Goal: Information Seeking & Learning: Find specific fact

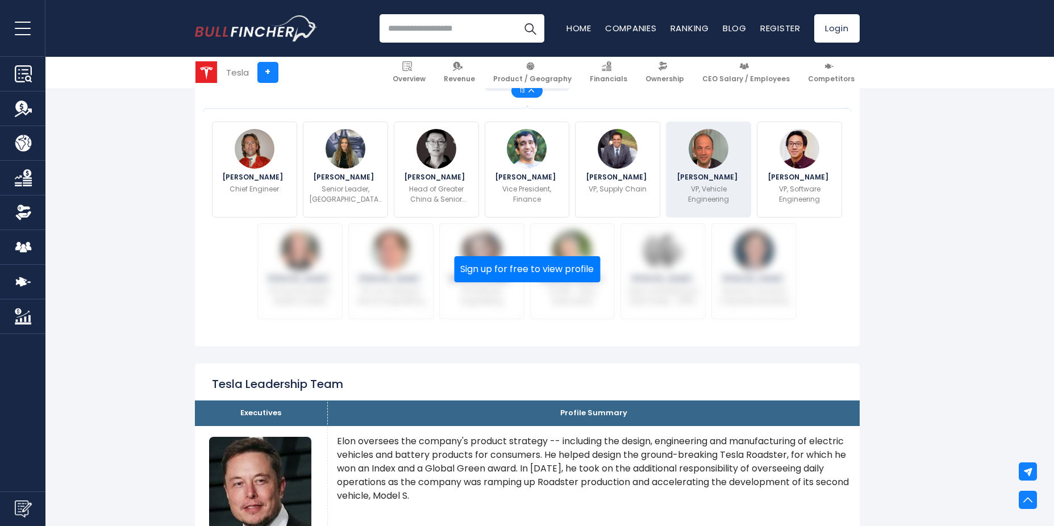
click at [697, 177] on span "[PERSON_NAME]" at bounding box center [709, 177] width 64 height 7
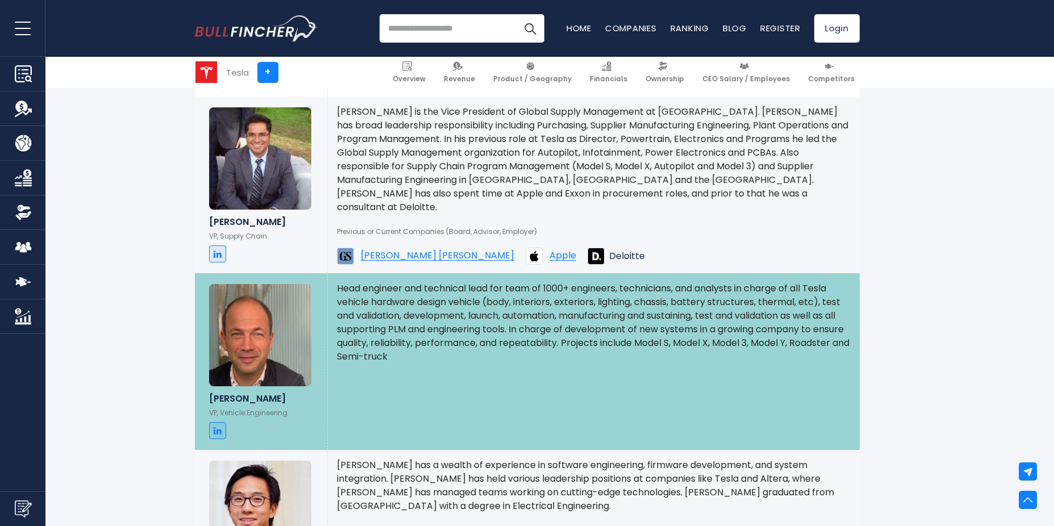
scroll to position [1745, 0]
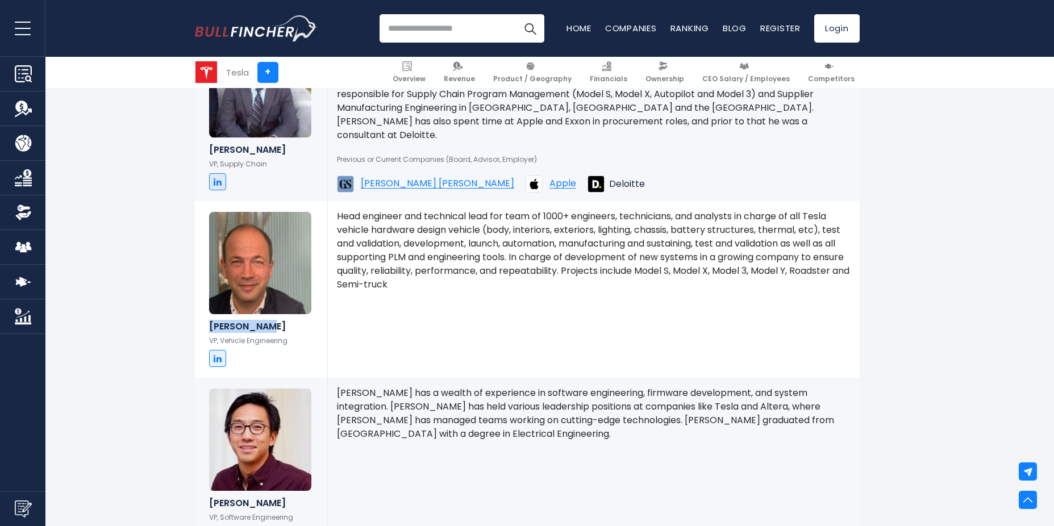
drag, startPoint x: 272, startPoint y: 301, endPoint x: 204, endPoint y: 300, distance: 68.2
click at [204, 300] on div "Sign up for free to view profile [PERSON_NAME] VP, Vehicle Engineering" at bounding box center [261, 289] width 132 height 177
copy h6 "[PERSON_NAME]"
drag, startPoint x: 298, startPoint y: 316, endPoint x: 208, endPoint y: 312, distance: 89.9
click at [208, 312] on div "Sign up for free to view profile [PERSON_NAME] VP, Vehicle Engineering" at bounding box center [261, 289] width 132 height 177
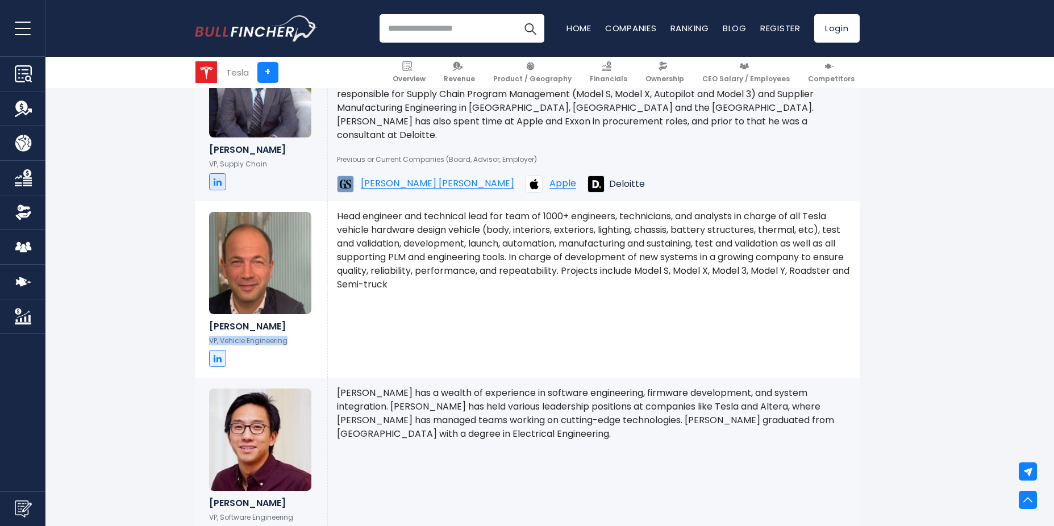
copy p "VP, Vehicle Engineering"
click at [391, 282] on div "Head engineer and technical lead for team of 1000+ engineers, technicians, and …" at bounding box center [594, 289] width 532 height 177
drag, startPoint x: 211, startPoint y: 297, endPoint x: 306, endPoint y: 315, distance: 96.6
click at [306, 321] on div "[PERSON_NAME] VP, Vehicle Engineering" at bounding box center [261, 344] width 104 height 46
drag, startPoint x: 306, startPoint y: 315, endPoint x: 243, endPoint y: 306, distance: 64.3
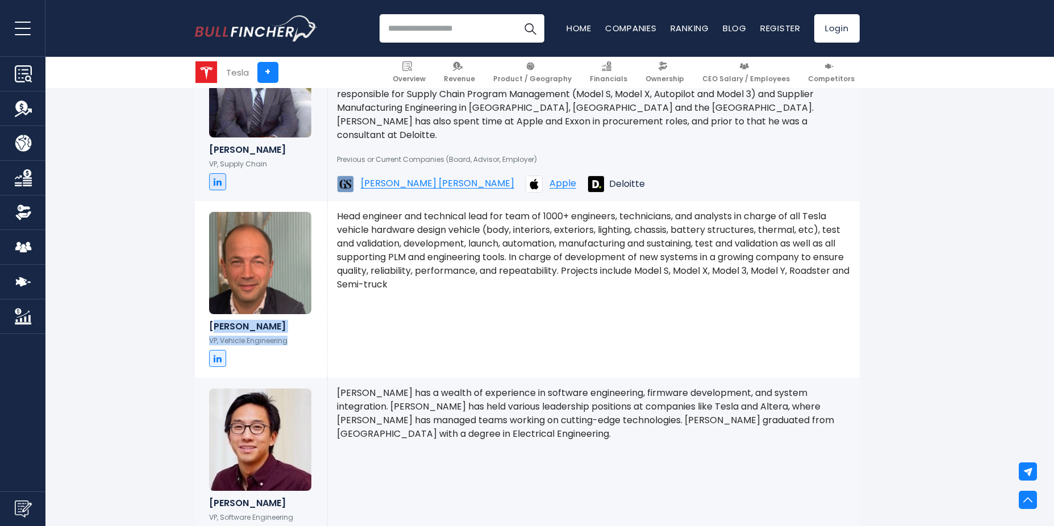
click at [243, 321] on div "[PERSON_NAME] VP, Vehicle Engineering" at bounding box center [261, 344] width 104 height 46
drag, startPoint x: 209, startPoint y: 301, endPoint x: 294, endPoint y: 311, distance: 85.9
click at [294, 321] on div "[PERSON_NAME] VP, Vehicle Engineering" at bounding box center [261, 344] width 104 height 46
copy div "[PERSON_NAME] VP, Vehicle Engineering"
